Goal: Information Seeking & Learning: Learn about a topic

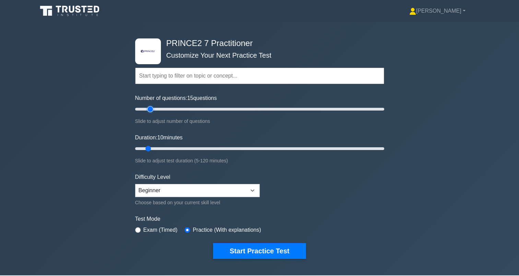
drag, startPoint x: 143, startPoint y: 106, endPoint x: 148, endPoint y: 110, distance: 6.7
type input "15"
click at [148, 110] on input "Number of questions: 15 questions" at bounding box center [259, 109] width 249 height 8
drag, startPoint x: 148, startPoint y: 148, endPoint x: 410, endPoint y: 184, distance: 264.6
type input "120"
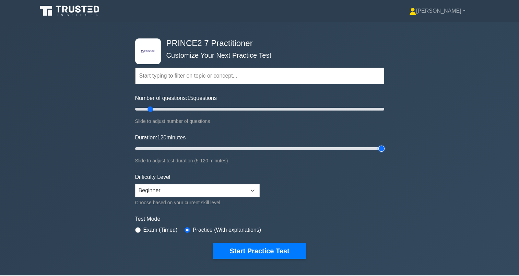
click at [384, 153] on input "Duration: 120 minutes" at bounding box center [259, 148] width 249 height 8
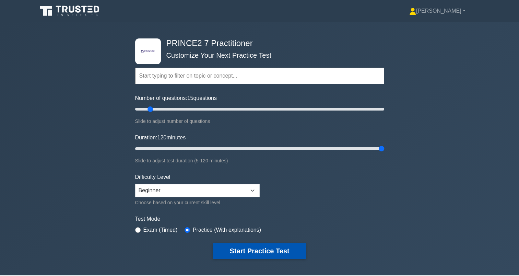
click at [238, 251] on button "Start Practice Test" at bounding box center [259, 251] width 93 height 16
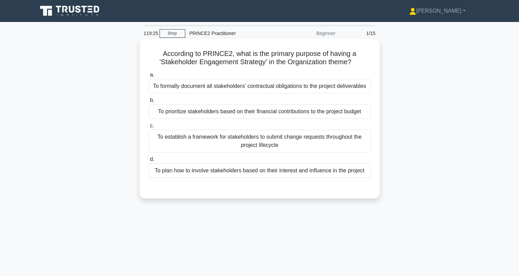
click at [168, 170] on div "To plan how to involve stakeholders based on their interest and influence in th…" at bounding box center [260, 170] width 222 height 14
click at [149, 162] on input "d. To plan how to involve stakeholders based on their interest and influence in…" at bounding box center [149, 159] width 0 height 4
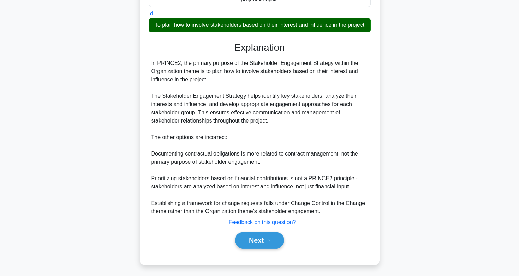
scroll to position [155, 0]
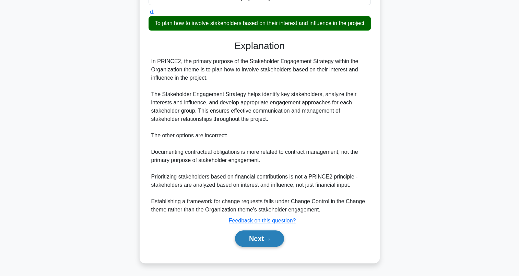
click at [246, 237] on button "Next" at bounding box center [259, 238] width 49 height 16
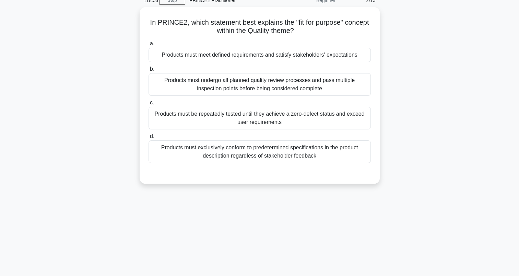
scroll to position [0, 0]
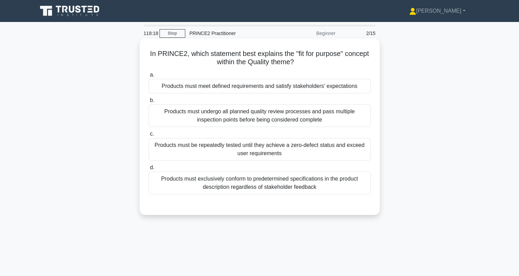
click at [163, 82] on div "Products must meet defined requirements and satisfy stakeholders' expectations" at bounding box center [260, 86] width 222 height 14
click at [149, 77] on input "a. Products must meet defined requirements and satisfy stakeholders' expectatio…" at bounding box center [149, 75] width 0 height 4
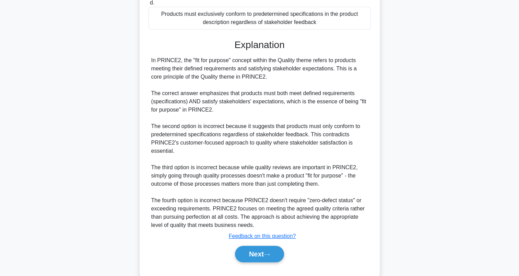
scroll to position [180, 0]
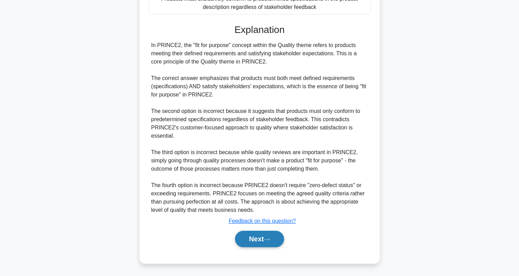
click at [251, 234] on button "Next" at bounding box center [259, 238] width 49 height 16
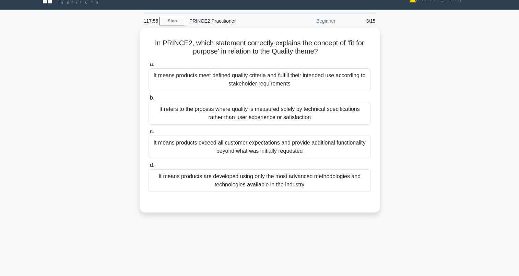
scroll to position [12, 0]
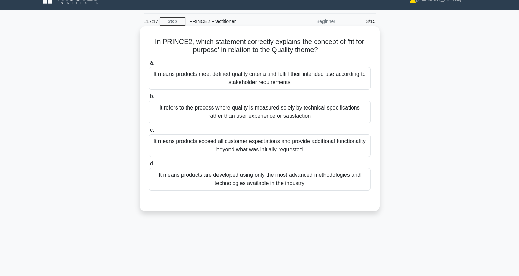
click at [188, 80] on div "It means products meet defined quality criteria and fulfill their intended use …" at bounding box center [260, 78] width 222 height 23
click at [149, 65] on input "a. It means products meet defined quality criteria and fulfill their intended u…" at bounding box center [149, 63] width 0 height 4
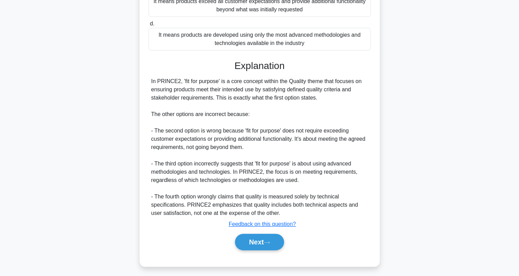
scroll to position [155, 0]
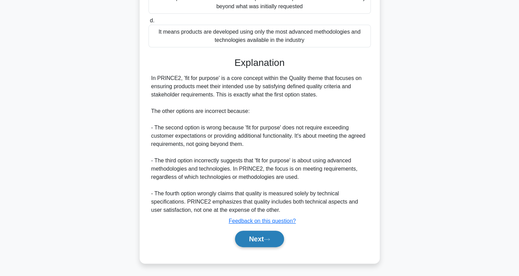
click at [251, 235] on button "Next" at bounding box center [259, 238] width 49 height 16
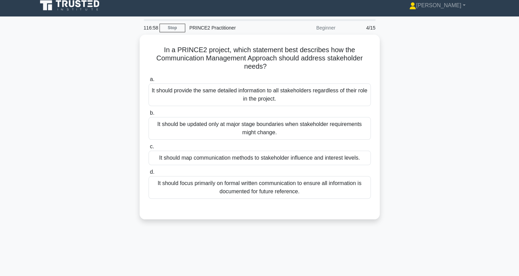
scroll to position [0, 0]
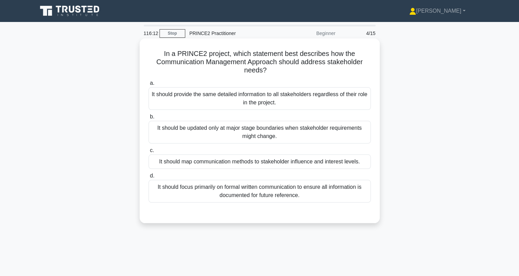
click at [193, 166] on div "It should map communication methods to stakeholder influence and interest level…" at bounding box center [260, 161] width 222 height 14
click at [149, 153] on input "c. It should map communication methods to stakeholder influence and interest le…" at bounding box center [149, 150] width 0 height 4
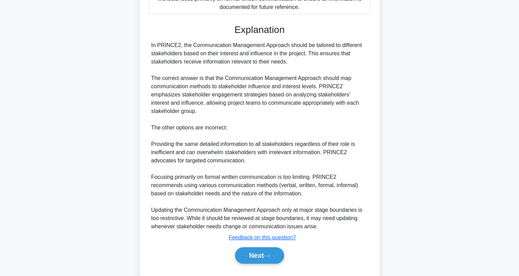
scroll to position [204, 0]
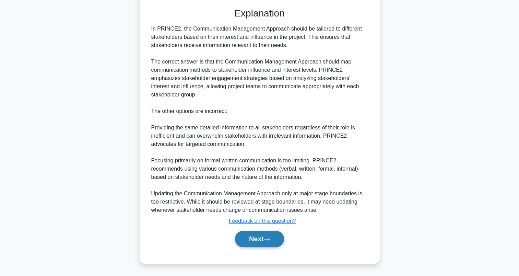
click at [246, 237] on button "Next" at bounding box center [259, 238] width 49 height 16
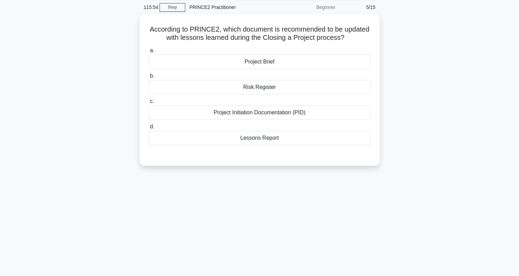
scroll to position [0, 0]
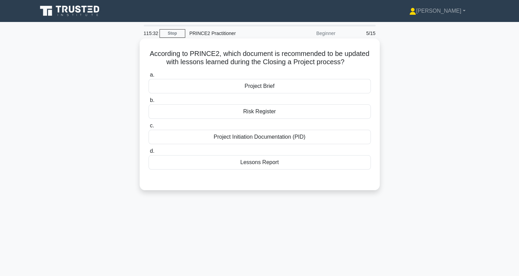
click at [272, 163] on div "Lessons Report" at bounding box center [260, 162] width 222 height 14
click at [149, 153] on input "d. Lessons Report" at bounding box center [149, 151] width 0 height 4
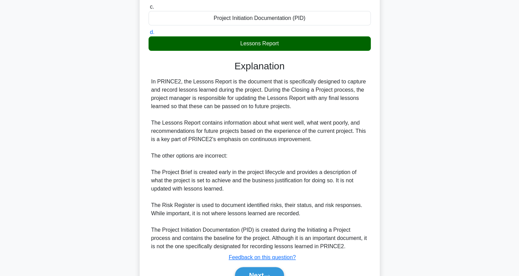
scroll to position [155, 0]
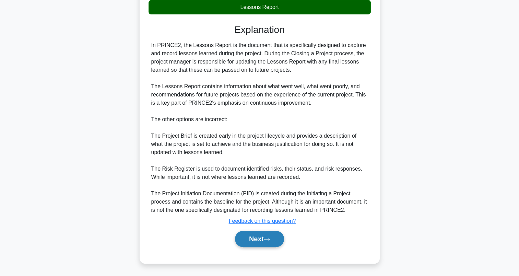
click at [260, 240] on button "Next" at bounding box center [259, 238] width 49 height 16
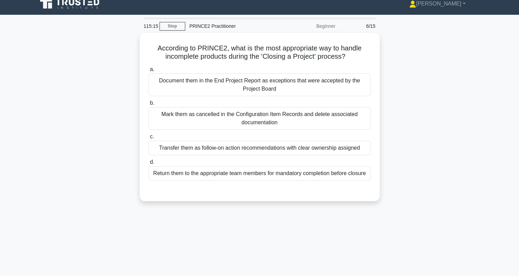
scroll to position [7, 0]
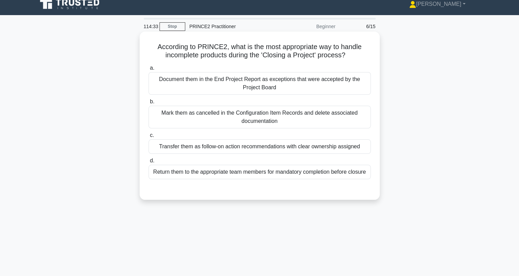
click at [160, 145] on div "Transfer them as follow-on action recommendations with clear ownership assigned" at bounding box center [260, 146] width 222 height 14
click at [149, 138] on input "c. Transfer them as follow-on action recommendations with clear ownership assig…" at bounding box center [149, 135] width 0 height 4
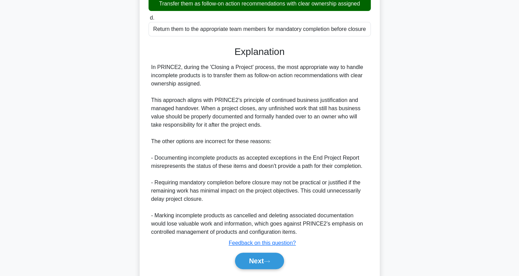
scroll to position [171, 0]
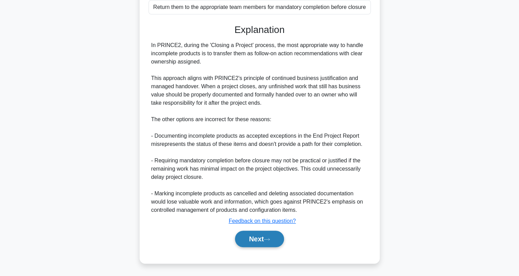
click at [277, 239] on button "Next" at bounding box center [259, 238] width 49 height 16
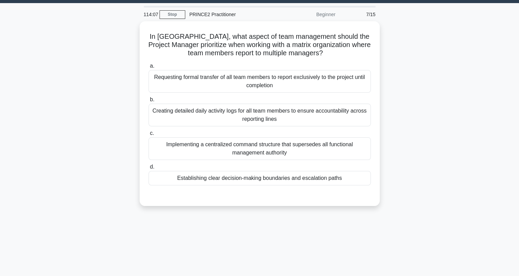
scroll to position [0, 0]
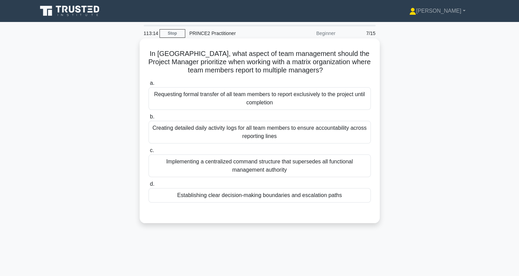
click at [318, 195] on div "Establishing clear decision-making boundaries and escalation paths" at bounding box center [260, 195] width 222 height 14
click at [149, 186] on input "d. Establishing clear decision-making boundaries and escalation paths" at bounding box center [149, 184] width 0 height 4
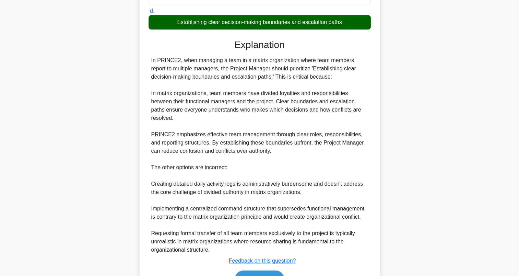
scroll to position [213, 0]
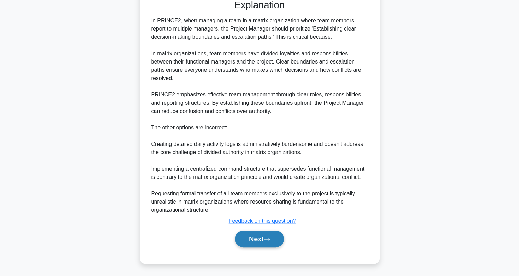
click at [252, 238] on button "Next" at bounding box center [259, 238] width 49 height 16
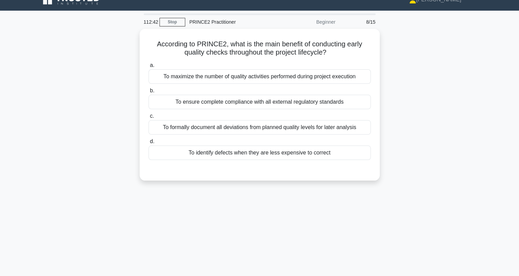
scroll to position [0, 0]
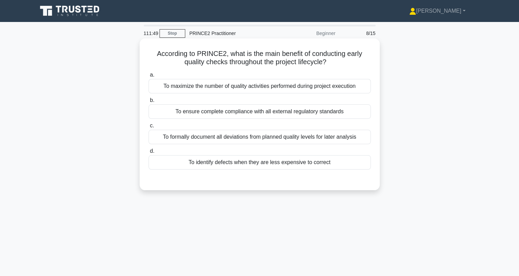
click at [220, 165] on div "To identify defects when they are less expensive to correct" at bounding box center [260, 162] width 222 height 14
click at [149, 153] on input "d. To identify defects when they are less expensive to correct" at bounding box center [149, 151] width 0 height 4
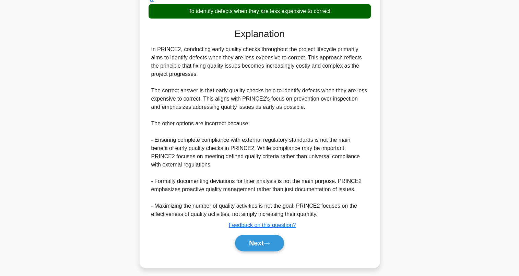
scroll to position [155, 0]
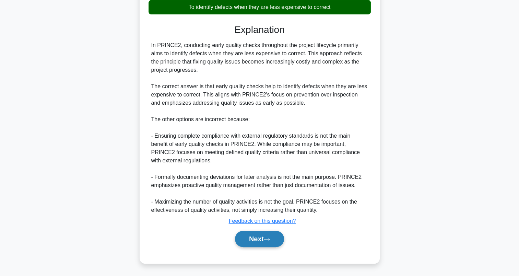
click at [252, 241] on button "Next" at bounding box center [259, 238] width 49 height 16
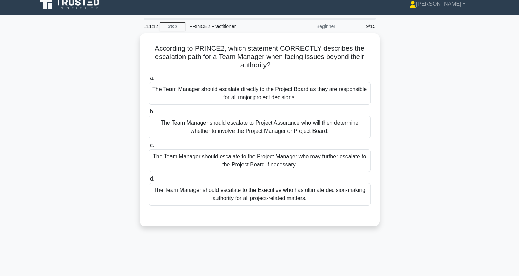
scroll to position [5, 0]
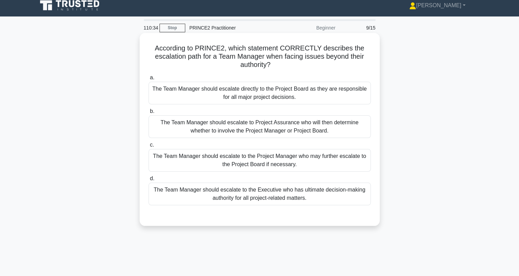
click at [151, 153] on div "The Team Manager should escalate to the Project Manager who may further escalat…" at bounding box center [260, 160] width 222 height 23
click at [149, 147] on input "c. The Team Manager should escalate to the Project Manager who may further esca…" at bounding box center [149, 145] width 0 height 4
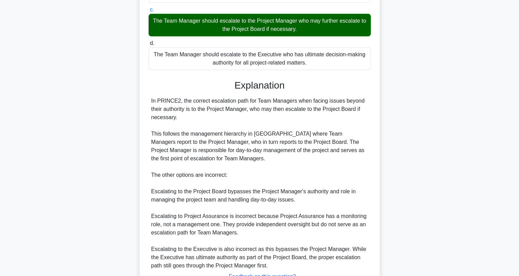
scroll to position [196, 0]
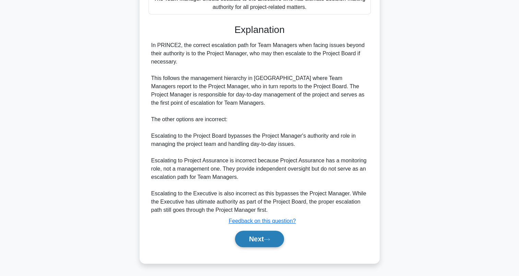
click at [273, 239] on button "Next" at bounding box center [259, 238] width 49 height 16
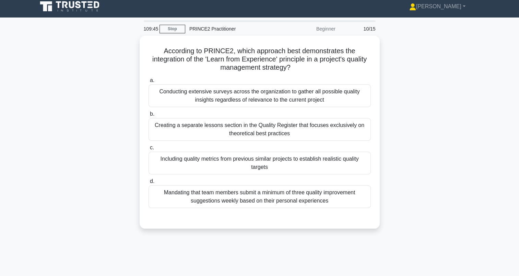
scroll to position [0, 0]
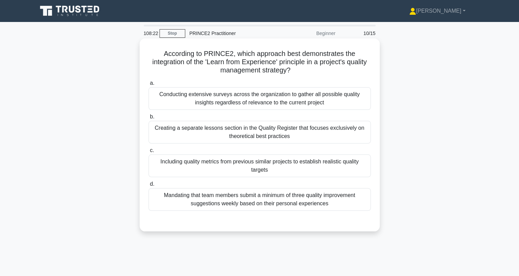
click at [222, 165] on div "Including quality metrics from previous similar projects to establish realistic…" at bounding box center [260, 165] width 222 height 23
click at [149, 153] on input "c. Including quality metrics from previous similar projects to establish realis…" at bounding box center [149, 150] width 0 height 4
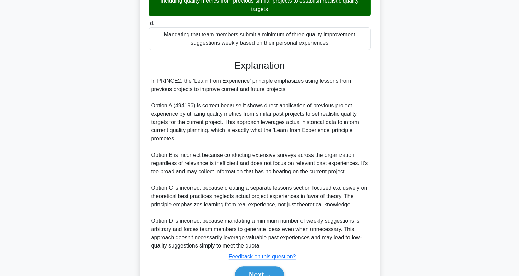
scroll to position [196, 0]
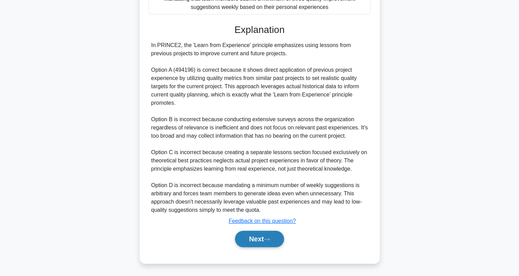
click at [253, 233] on button "Next" at bounding box center [259, 238] width 49 height 16
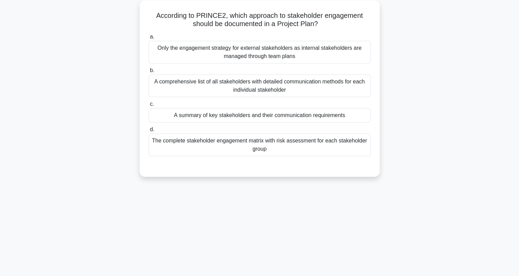
scroll to position [0, 0]
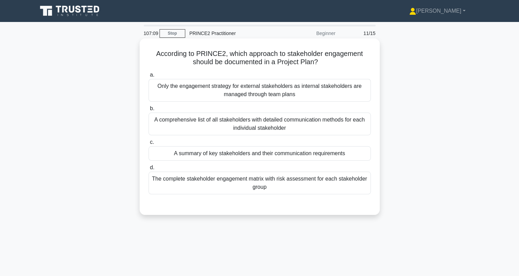
click at [203, 153] on div "A summary of key stakeholders and their communication requirements" at bounding box center [260, 153] width 222 height 14
click at [149, 144] on input "c. A summary of key stakeholders and their communication requirements" at bounding box center [149, 142] width 0 height 4
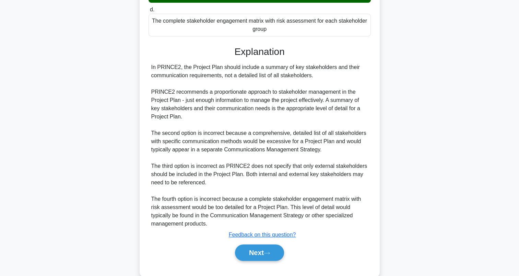
scroll to position [159, 0]
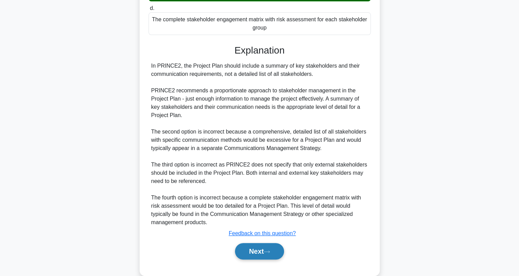
click at [267, 246] on button "Next" at bounding box center [259, 251] width 49 height 16
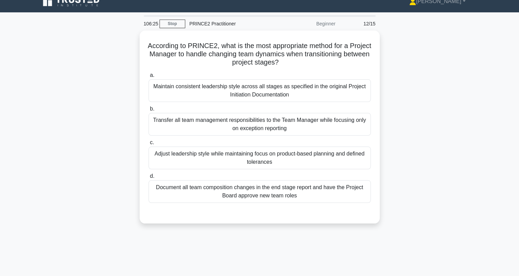
scroll to position [7, 0]
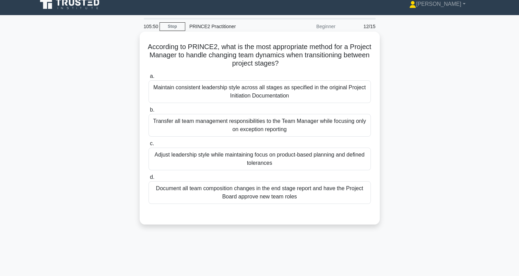
click at [348, 63] on h5 "According to PRINCE2, what is the most appropriate method for a Project Manager…" at bounding box center [260, 55] width 224 height 25
click at [263, 161] on div "Adjust leadership style while maintaining focus on product-based planning and d…" at bounding box center [260, 158] width 222 height 23
click at [149, 146] on input "c. Adjust leadership style while maintaining focus on product-based planning an…" at bounding box center [149, 143] width 0 height 4
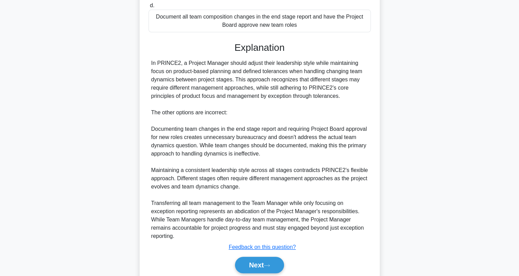
scroll to position [204, 0]
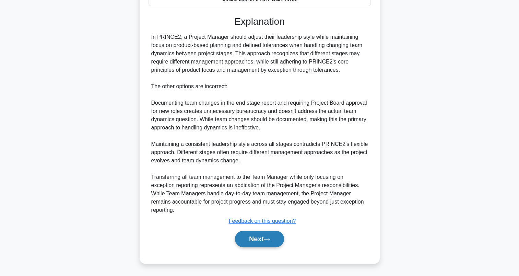
click at [254, 239] on button "Next" at bounding box center [259, 238] width 49 height 16
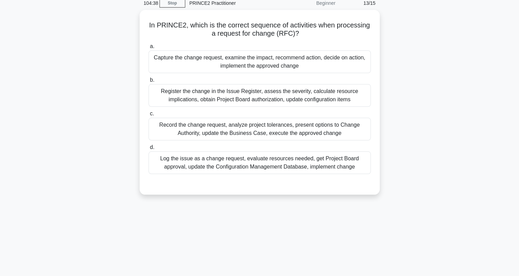
scroll to position [0, 0]
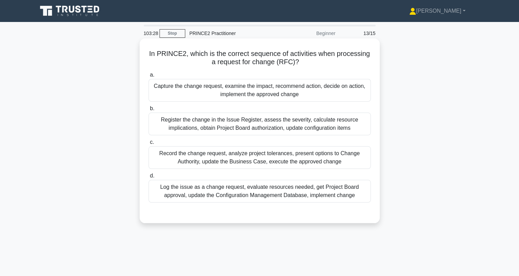
click at [182, 96] on div "Capture the change request, examine the impact, recommend action, decide on act…" at bounding box center [260, 90] width 222 height 23
click at [149, 77] on input "a. Capture the change request, examine the impact, recommend action, decide on …" at bounding box center [149, 75] width 0 height 4
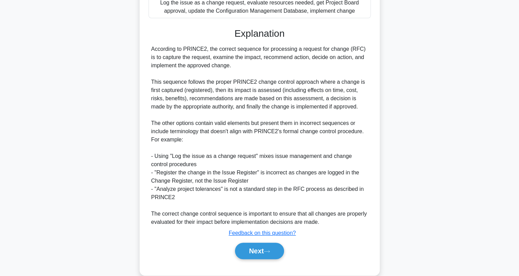
scroll to position [186, 0]
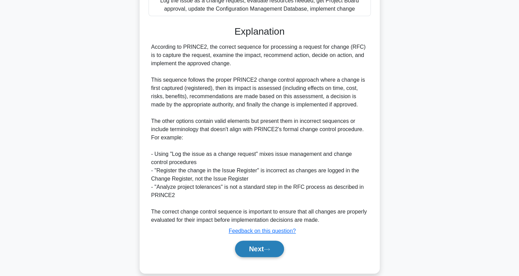
click at [270, 250] on icon at bounding box center [266, 249] width 5 height 2
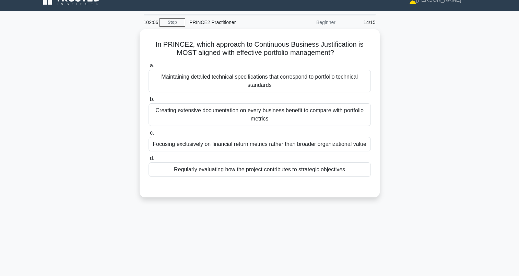
scroll to position [11, 0]
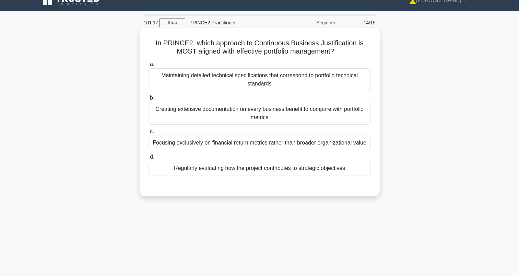
click at [161, 174] on div "Regularly evaluating how the project contributes to strategic objectives" at bounding box center [260, 168] width 222 height 14
click at [149, 159] on input "d. Regularly evaluating how the project contributes to strategic objectives" at bounding box center [149, 157] width 0 height 4
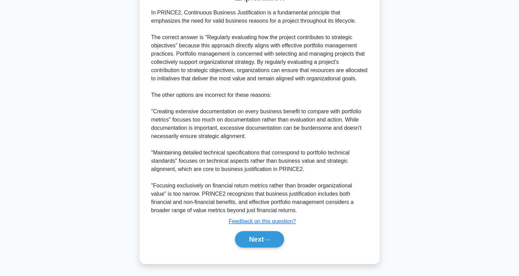
scroll to position [204, 0]
click at [265, 236] on button "Next" at bounding box center [259, 238] width 49 height 16
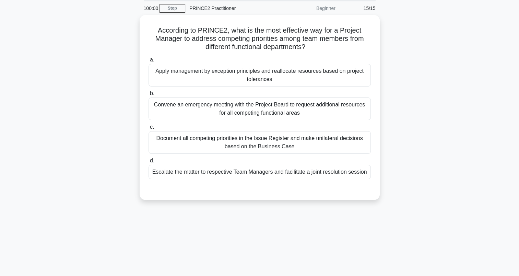
scroll to position [0, 0]
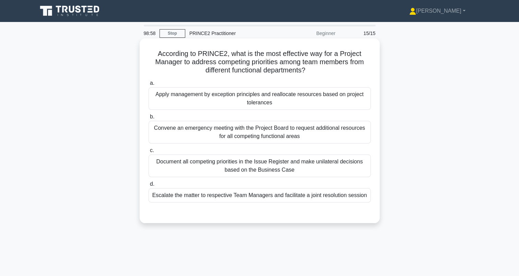
click at [213, 100] on div "Apply management by exception principles and reallocate resources based on proj…" at bounding box center [260, 98] width 222 height 23
click at [149, 85] on input "a. Apply management by exception principles and reallocate resources based on p…" at bounding box center [149, 83] width 0 height 4
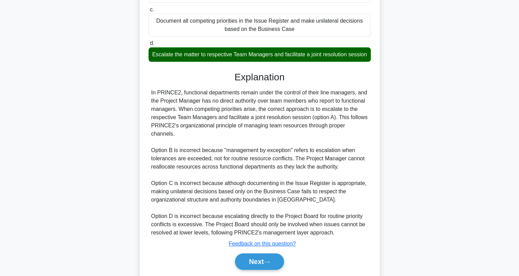
scroll to position [164, 0]
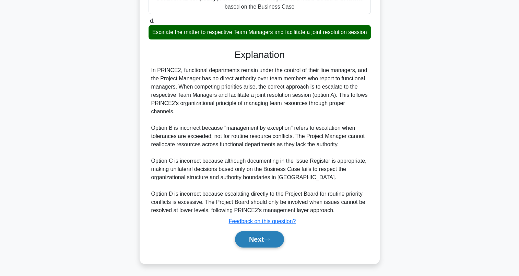
click at [251, 239] on button "Next" at bounding box center [259, 239] width 49 height 16
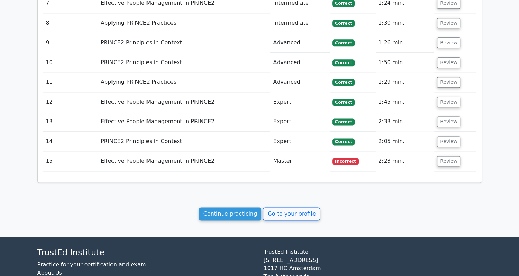
scroll to position [871, 0]
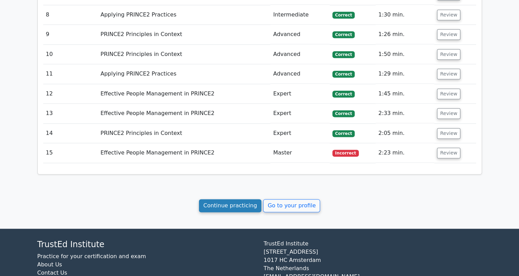
click at [236, 199] on link "Continue practicing" at bounding box center [230, 205] width 63 height 13
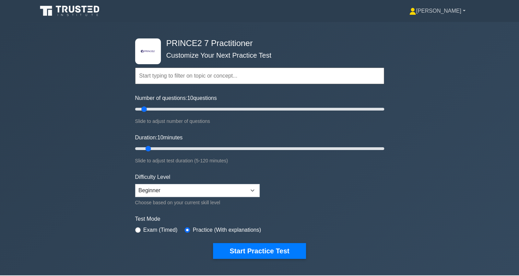
click at [456, 11] on link "[PERSON_NAME]" at bounding box center [437, 11] width 89 height 14
click at [433, 30] on link "Profile" at bounding box center [420, 27] width 54 height 11
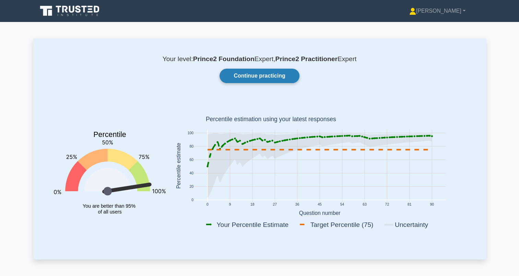
click at [255, 72] on link "Continue practicing" at bounding box center [260, 76] width 80 height 14
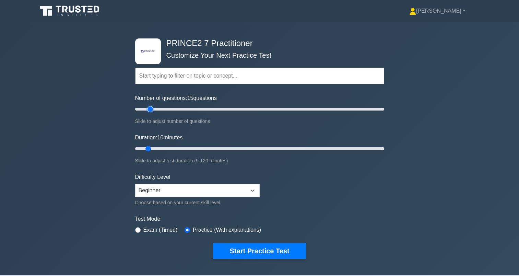
drag, startPoint x: 146, startPoint y: 110, endPoint x: 149, endPoint y: 113, distance: 4.4
type input "15"
click at [149, 113] on input "Number of questions: 15 questions" at bounding box center [259, 109] width 249 height 8
drag, startPoint x: 148, startPoint y: 147, endPoint x: 412, endPoint y: 154, distance: 264.5
type input "120"
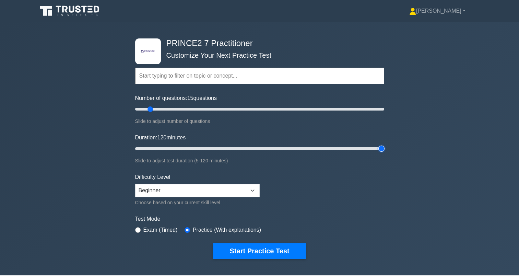
click at [384, 153] on input "Duration: 120 minutes" at bounding box center [259, 148] width 249 height 8
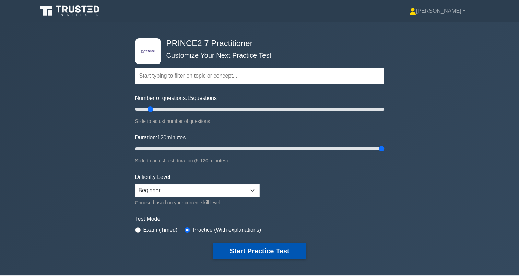
click at [273, 248] on button "Start Practice Test" at bounding box center [259, 251] width 93 height 16
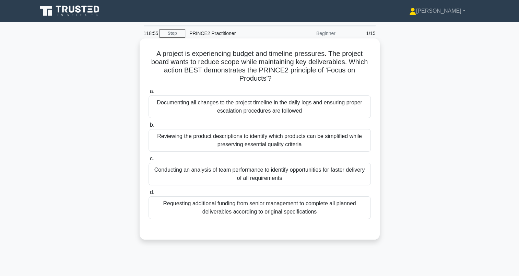
click at [170, 133] on div "Reviewing the product descriptions to identify which products can be simplified…" at bounding box center [260, 140] width 222 height 23
click at [149, 127] on input "b. Reviewing the product descriptions to identify which products can be simplif…" at bounding box center [149, 125] width 0 height 4
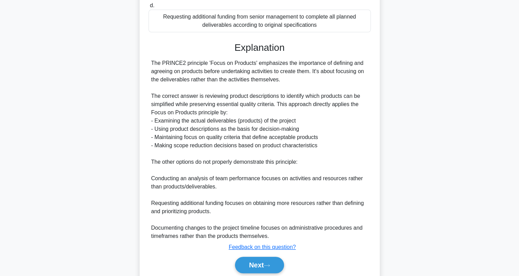
scroll to position [213, 0]
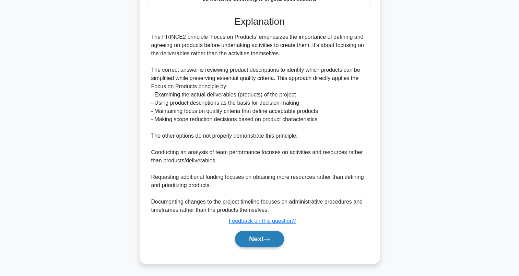
click at [276, 233] on button "Next" at bounding box center [259, 238] width 49 height 16
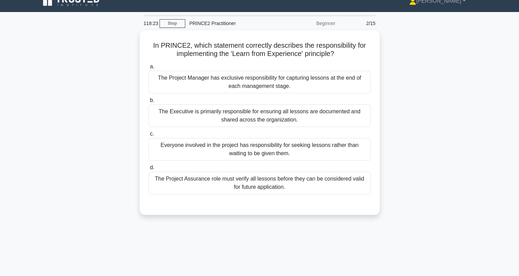
scroll to position [9, 0]
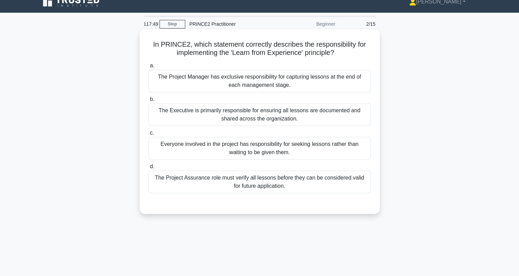
click at [168, 148] on div "Everyone involved in the project has responsibility for seeking lessons rather …" at bounding box center [260, 148] width 222 height 23
click at [149, 135] on input "c. Everyone involved in the project has responsibility for seeking lessons rath…" at bounding box center [149, 133] width 0 height 4
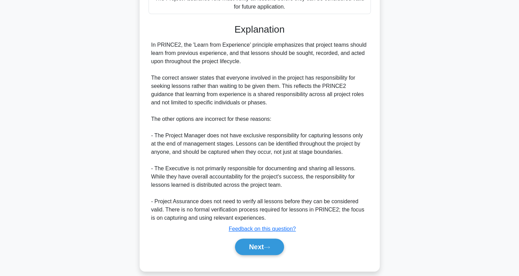
scroll to position [196, 0]
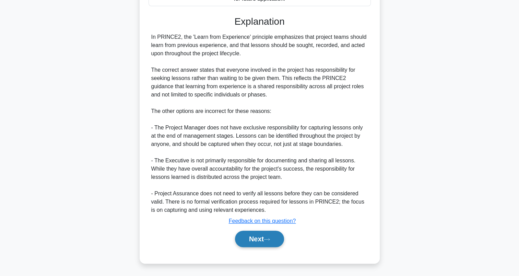
click at [276, 241] on button "Next" at bounding box center [259, 238] width 49 height 16
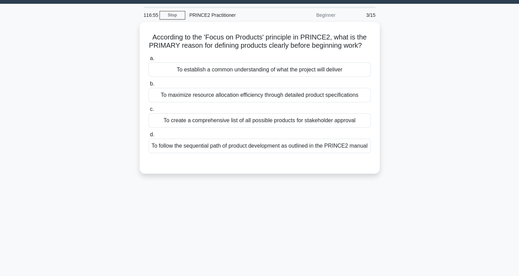
scroll to position [0, 0]
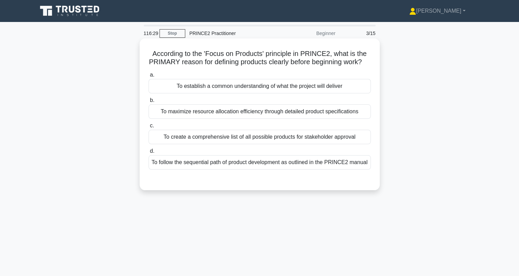
click at [160, 92] on div "To establish a common understanding of what the project will deliver" at bounding box center [260, 86] width 222 height 14
click at [149, 77] on input "a. To establish a common understanding of what the project will deliver" at bounding box center [149, 75] width 0 height 4
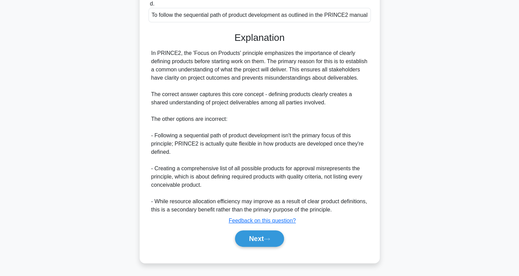
scroll to position [163, 0]
click at [267, 233] on button "Next" at bounding box center [259, 238] width 49 height 16
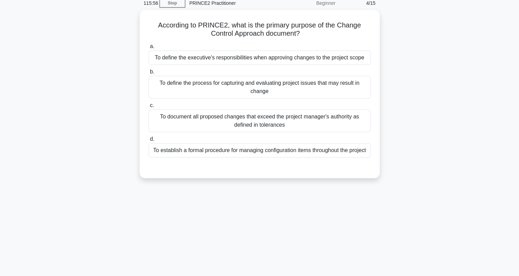
scroll to position [0, 0]
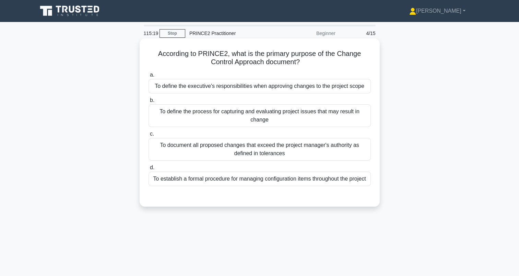
click at [171, 83] on div "To define the executive's responsibilities when approving changes to the projec…" at bounding box center [260, 86] width 222 height 14
click at [149, 77] on input "a. To define the executive's responsibilities when approving changes to the pro…" at bounding box center [149, 75] width 0 height 4
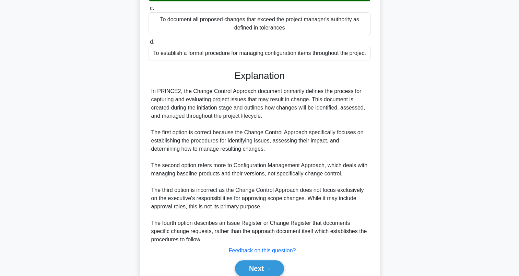
scroll to position [126, 0]
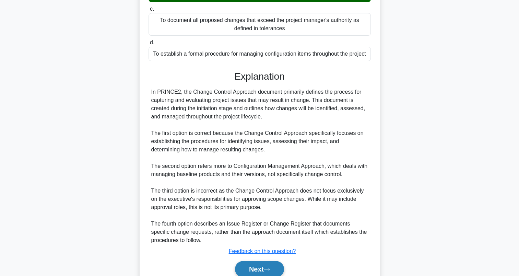
click at [269, 268] on icon at bounding box center [267, 270] width 6 height 4
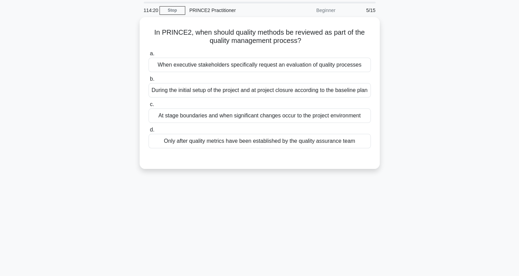
scroll to position [1, 0]
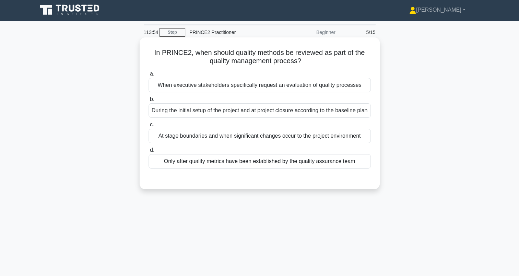
click at [159, 141] on div "At stage boundaries and when significant changes occur to the project environme…" at bounding box center [260, 136] width 222 height 14
click at [149, 127] on input "c. At stage boundaries and when significant changes occur to the project enviro…" at bounding box center [149, 124] width 0 height 4
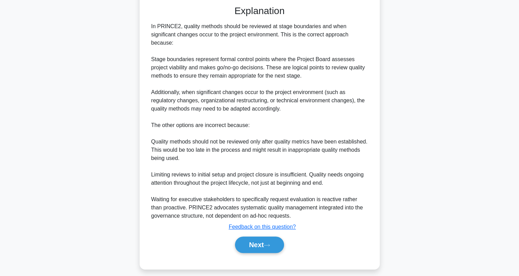
scroll to position [188, 0]
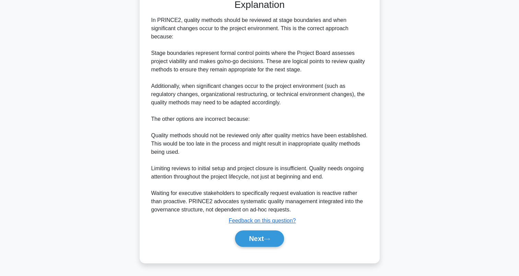
click at [176, 149] on div "In PRINCE2, quality methods should be reviewed at stage boundaries and when sig…" at bounding box center [259, 115] width 217 height 198
click at [269, 236] on button "Next" at bounding box center [259, 238] width 49 height 16
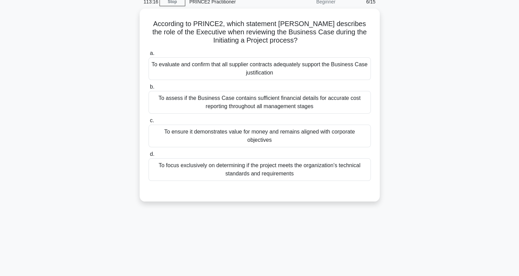
scroll to position [0, 0]
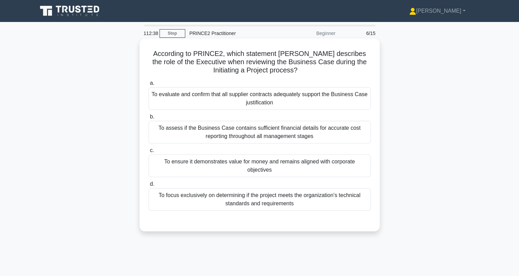
click at [186, 163] on div "To ensure it demonstrates value for money and remains aligned with corporate ob…" at bounding box center [260, 165] width 222 height 23
click at [149, 153] on input "c. To ensure it demonstrates value for money and remains aligned with corporate…" at bounding box center [149, 150] width 0 height 4
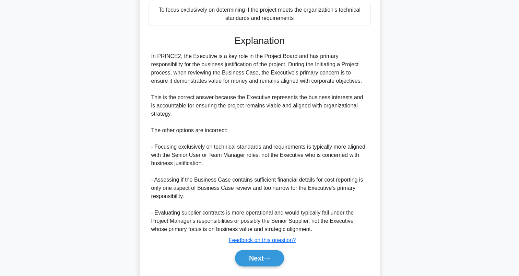
scroll to position [204, 0]
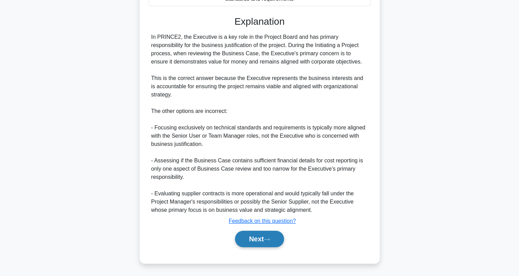
click at [269, 235] on button "Next" at bounding box center [259, 238] width 49 height 16
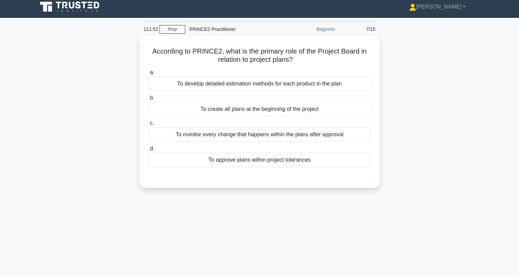
scroll to position [4, 0]
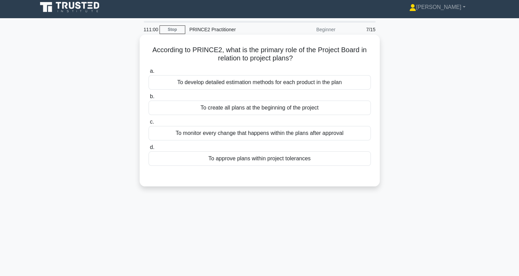
click at [198, 157] on div "To approve plans within project tolerances" at bounding box center [260, 158] width 222 height 14
click at [149, 150] on input "d. To approve plans within project tolerances" at bounding box center [149, 147] width 0 height 4
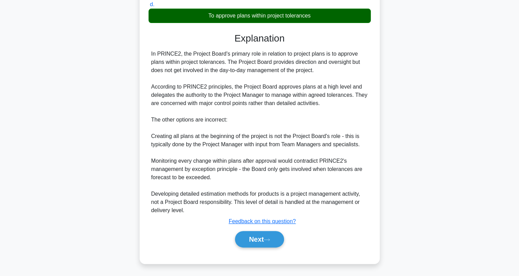
scroll to position [141, 0]
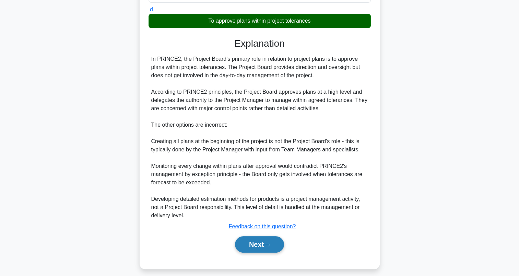
click at [263, 242] on button "Next" at bounding box center [259, 244] width 49 height 16
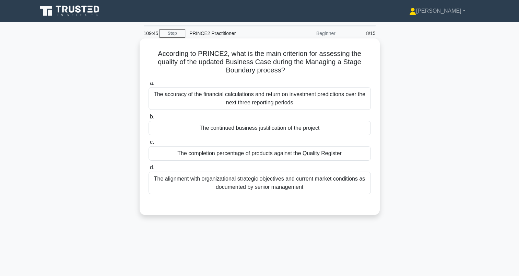
scroll to position [0, 0]
click at [173, 126] on div "The continued business justification of the project" at bounding box center [260, 128] width 222 height 14
click at [149, 119] on input "b. The continued business justification of the project" at bounding box center [149, 117] width 0 height 4
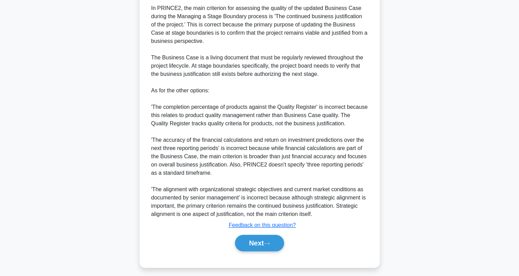
scroll to position [221, 0]
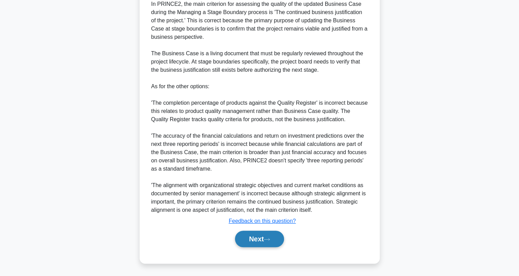
click at [276, 244] on button "Next" at bounding box center [259, 238] width 49 height 16
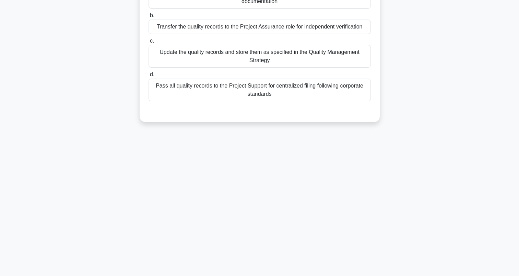
scroll to position [0, 0]
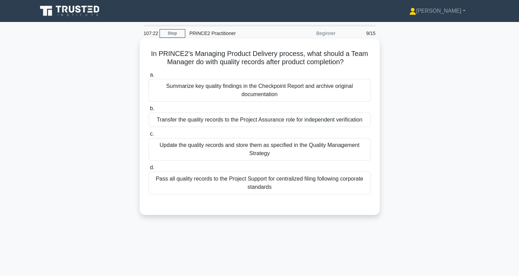
click at [277, 89] on div "Summarize key quality findings in the Checkpoint Report and archive original do…" at bounding box center [260, 90] width 222 height 23
click at [149, 77] on input "a. Summarize key quality findings in the Checkpoint Report and archive original…" at bounding box center [149, 75] width 0 height 4
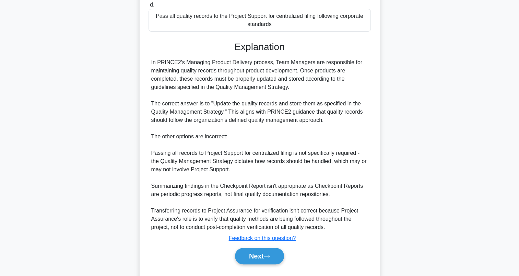
scroll to position [164, 0]
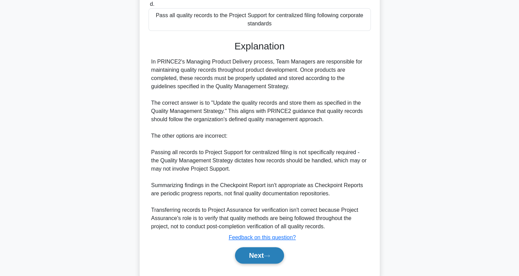
click at [246, 253] on button "Next" at bounding box center [259, 255] width 49 height 16
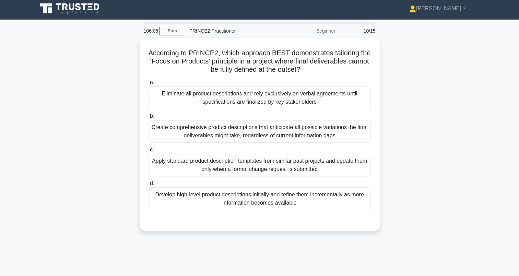
scroll to position [0, 0]
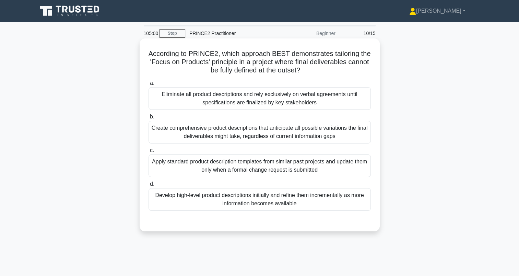
click at [180, 197] on div "Develop high-level product descriptions initially and refine them incrementally…" at bounding box center [260, 199] width 222 height 23
click at [149, 186] on input "d. Develop high-level product descriptions initially and refine them incrementa…" at bounding box center [149, 184] width 0 height 4
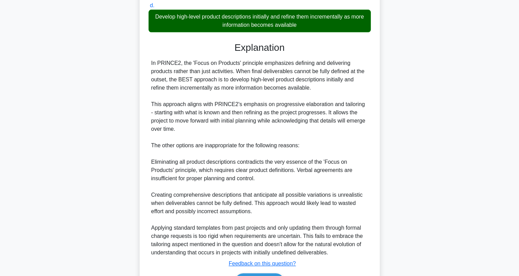
scroll to position [182, 0]
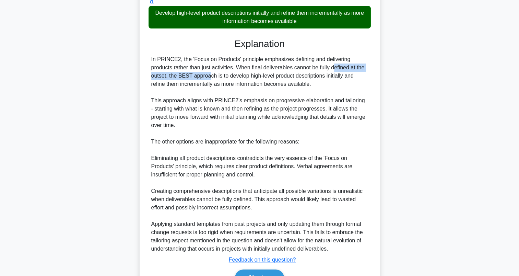
drag, startPoint x: 293, startPoint y: 69, endPoint x: 166, endPoint y: 78, distance: 127.9
click at [166, 78] on div "In PRINCE2, the 'Focus on Products' principle emphasizes defining and deliverin…" at bounding box center [259, 154] width 217 height 198
copy div "cannot be fully defined at the outset"
click at [263, 102] on div "In PRINCE2, the 'Focus on Products' principle emphasizes defining and deliverin…" at bounding box center [259, 154] width 217 height 198
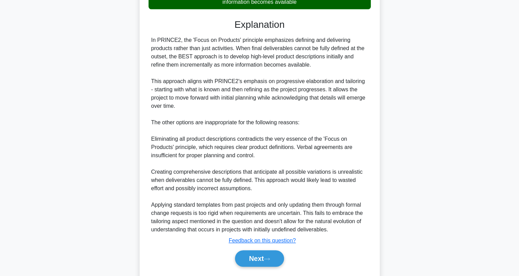
scroll to position [221, 0]
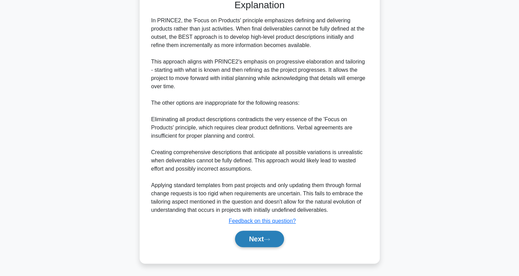
click at [265, 243] on button "Next" at bounding box center [259, 238] width 49 height 16
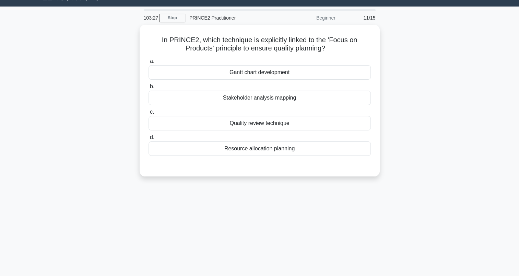
scroll to position [12, 0]
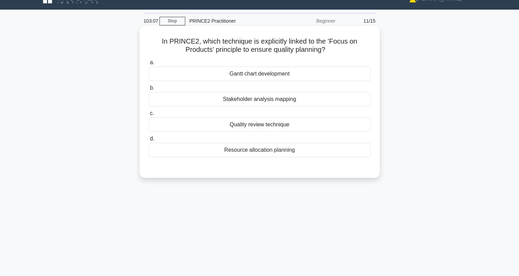
click at [225, 127] on div "Quality review technique" at bounding box center [260, 124] width 222 height 14
click at [149, 116] on input "c. Quality review technique" at bounding box center [149, 113] width 0 height 4
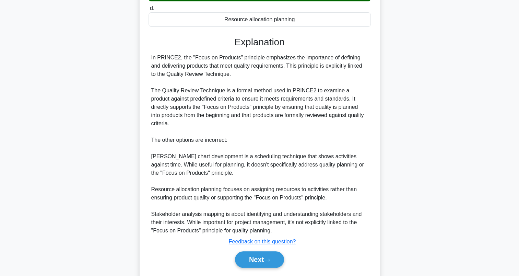
scroll to position [163, 0]
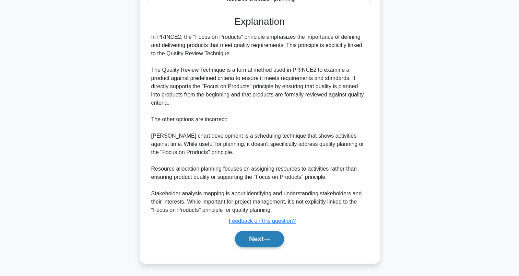
click at [253, 238] on button "Next" at bounding box center [259, 238] width 49 height 16
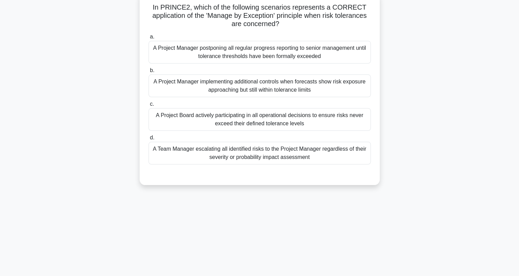
scroll to position [0, 0]
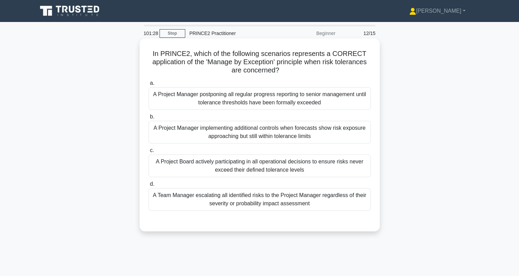
click at [178, 127] on div "A Project Manager implementing additional controls when forecasts show risk exp…" at bounding box center [260, 132] width 222 height 23
click at [149, 119] on input "b. A Project Manager implementing additional controls when forecasts show risk …" at bounding box center [149, 117] width 0 height 4
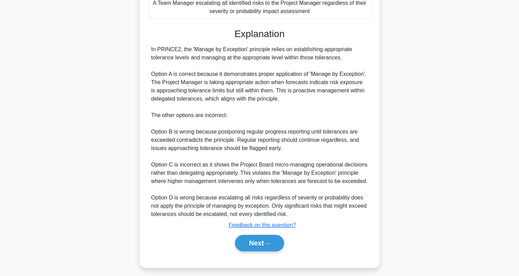
scroll to position [196, 0]
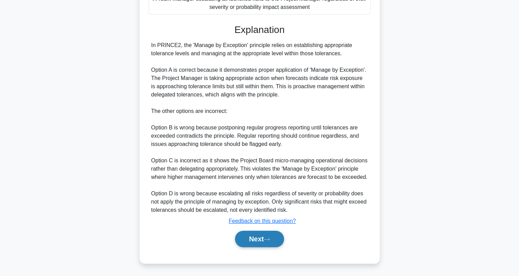
click at [259, 236] on button "Next" at bounding box center [259, 238] width 49 height 16
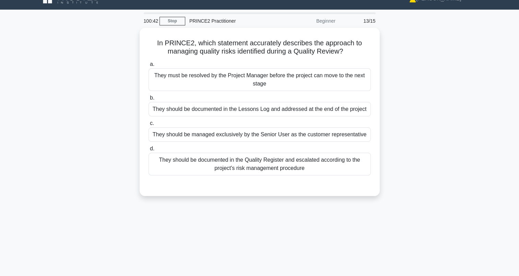
scroll to position [0, 0]
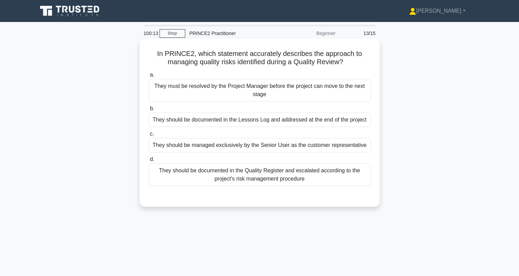
click at [172, 173] on div "They should be documented in the Quality Register and escalated according to th…" at bounding box center [260, 174] width 222 height 23
click at [149, 162] on input "d. They should be documented in the Quality Register and escalated according to…" at bounding box center [149, 159] width 0 height 4
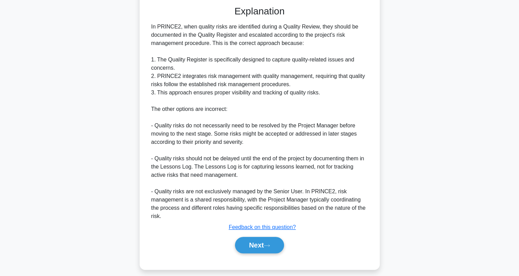
scroll to position [196, 0]
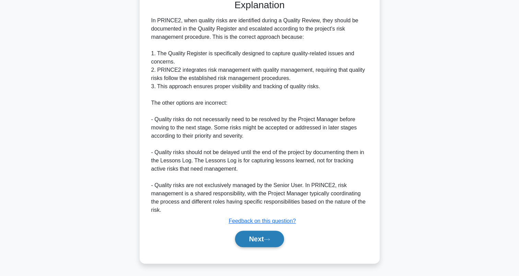
click at [247, 236] on button "Next" at bounding box center [259, 238] width 49 height 16
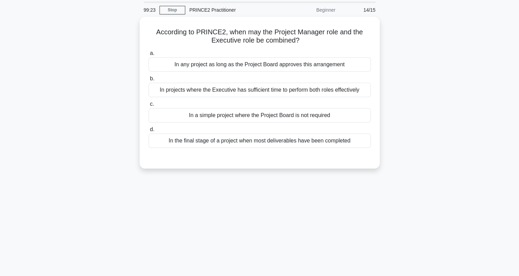
scroll to position [0, 0]
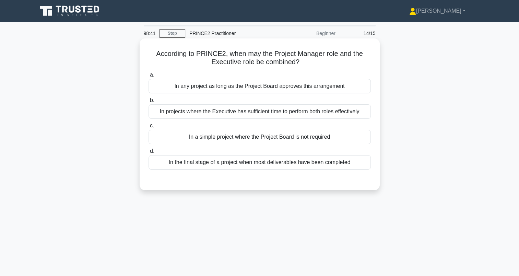
click at [163, 140] on div "In a simple project where the Project Board is not required" at bounding box center [260, 137] width 222 height 14
click at [149, 128] on input "c. In a simple project where the Project Board is not required" at bounding box center [149, 125] width 0 height 4
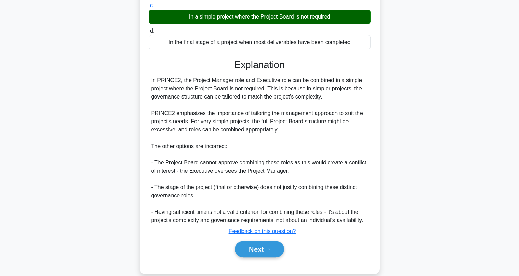
scroll to position [130, 0]
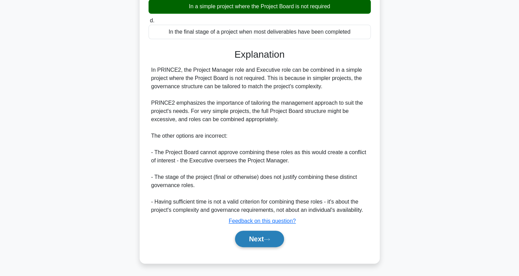
click at [257, 240] on button "Next" at bounding box center [259, 238] width 49 height 16
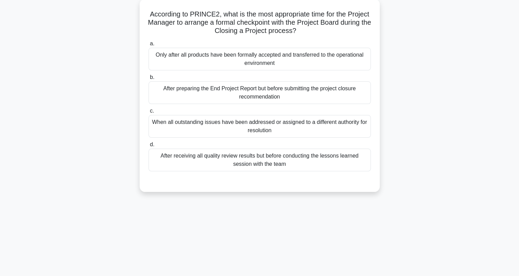
scroll to position [0, 0]
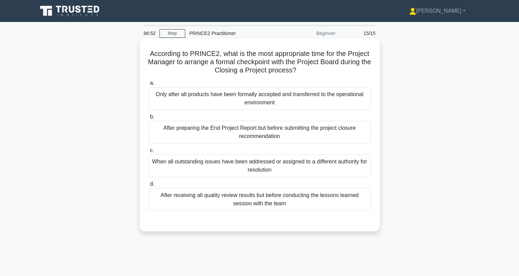
click at [224, 132] on div "After preparing the End Project Report but before submitting the project closur…" at bounding box center [260, 132] width 222 height 23
click at [149, 119] on input "b. After preparing the End Project Report but before submitting the project clo…" at bounding box center [149, 117] width 0 height 4
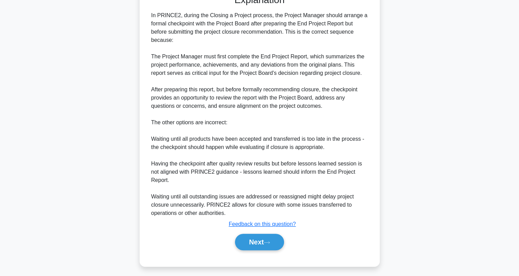
scroll to position [229, 0]
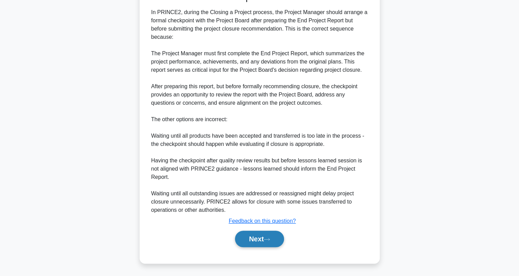
click at [271, 243] on button "Next" at bounding box center [259, 238] width 49 height 16
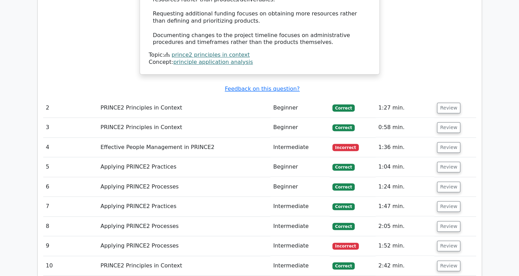
scroll to position [684, 0]
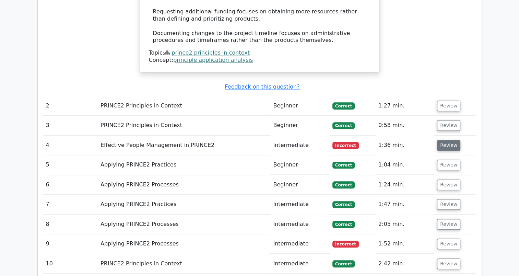
click at [446, 140] on button "Review" at bounding box center [448, 145] width 23 height 11
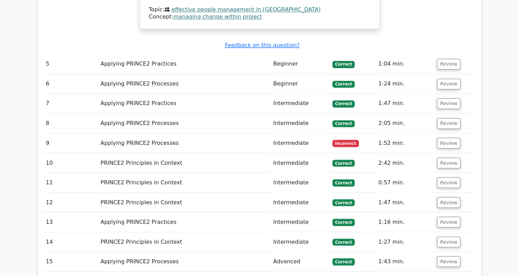
scroll to position [1165, 0]
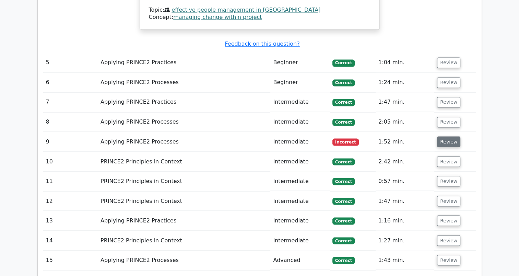
click at [440, 136] on button "Review" at bounding box center [448, 141] width 23 height 11
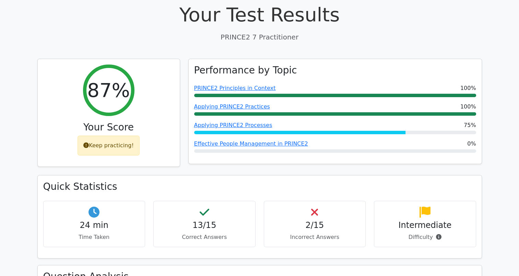
scroll to position [0, 0]
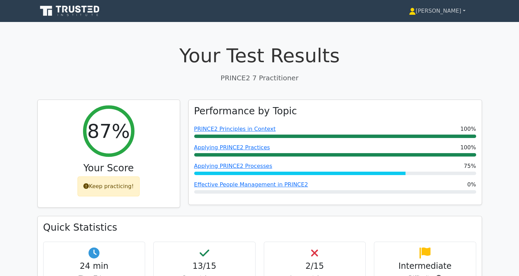
click at [446, 11] on link "[PERSON_NAME]" at bounding box center [437, 11] width 90 height 14
click at [440, 25] on link "Profile" at bounding box center [420, 27] width 54 height 11
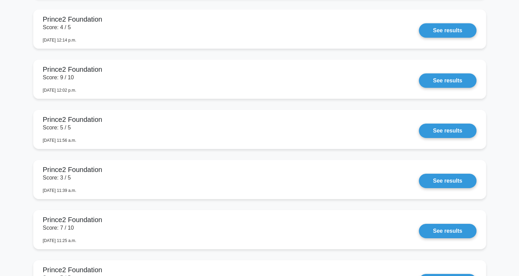
scroll to position [2787, 0]
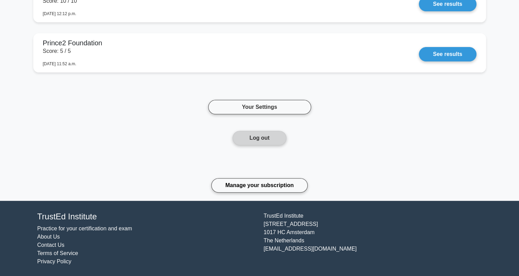
click at [262, 142] on button "Log out" at bounding box center [260, 138] width 54 height 14
